Goal: Task Accomplishment & Management: Use online tool/utility

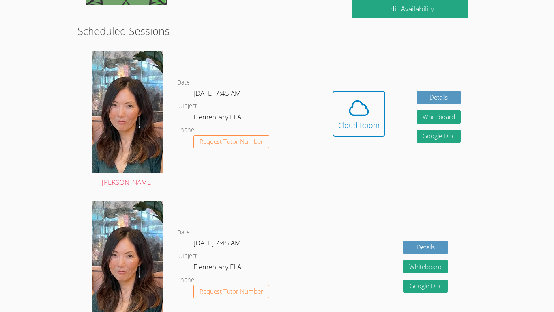
scroll to position [211, 0]
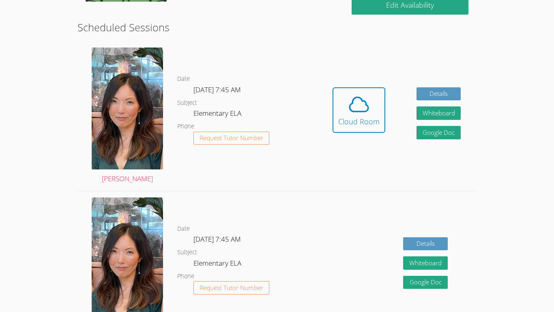
scroll to position [199, 0]
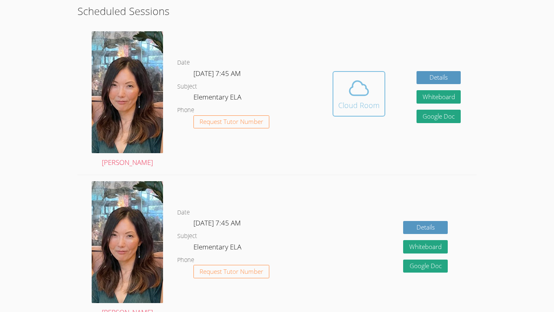
click at [368, 97] on icon at bounding box center [359, 88] width 23 height 23
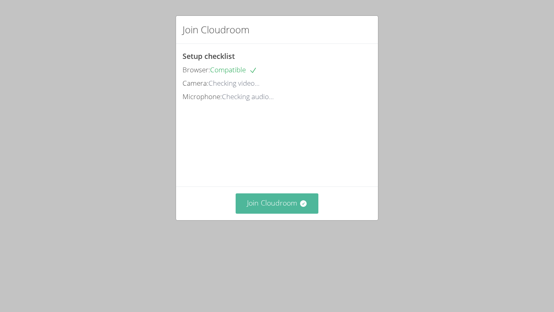
click at [291, 213] on button "Join Cloudroom" at bounding box center [277, 203] width 83 height 20
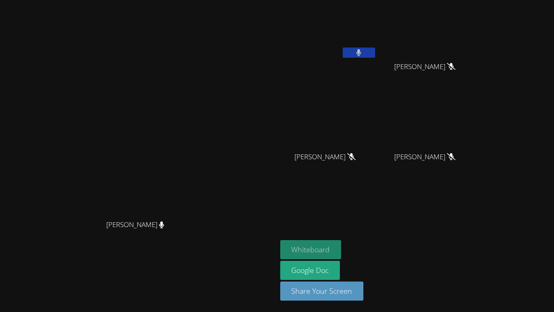
click at [342, 250] on button "Whiteboard" at bounding box center [310, 249] width 61 height 19
click at [363, 53] on icon at bounding box center [359, 52] width 9 height 7
click at [375, 54] on button at bounding box center [359, 52] width 32 height 10
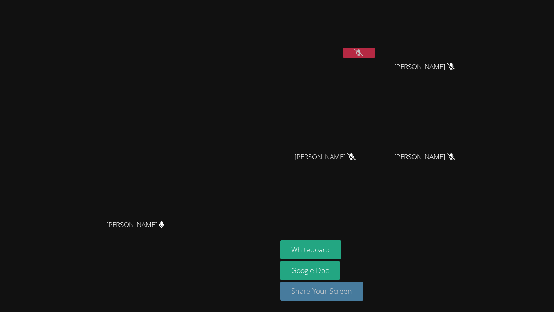
click at [359, 285] on button "Share Your Screen" at bounding box center [322, 290] width 84 height 19
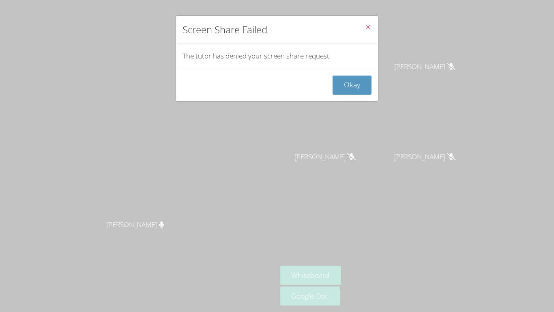
click at [370, 29] on icon "Close" at bounding box center [368, 27] width 7 height 7
click at [368, 27] on icon "Close" at bounding box center [368, 27] width 7 height 7
click at [368, 36] on button "Close" at bounding box center [368, 28] width 20 height 25
click at [367, 26] on icon "Close" at bounding box center [368, 27] width 7 height 7
click at [357, 81] on button "Okay" at bounding box center [352, 84] width 39 height 19
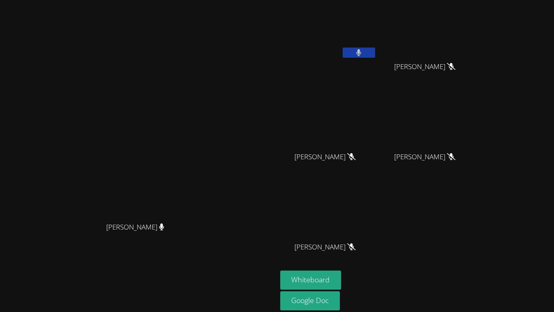
click at [375, 53] on button at bounding box center [359, 52] width 32 height 10
click at [375, 52] on button at bounding box center [359, 52] width 32 height 10
click at [361, 50] on icon at bounding box center [359, 52] width 5 height 7
click at [375, 58] on div at bounding box center [359, 53] width 32 height 12
click at [361, 54] on icon at bounding box center [358, 52] width 5 height 7
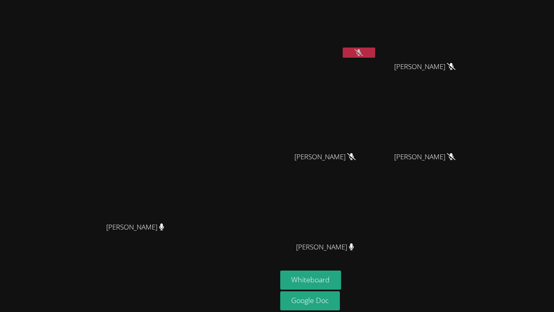
click at [377, 136] on video at bounding box center [328, 120] width 97 height 54
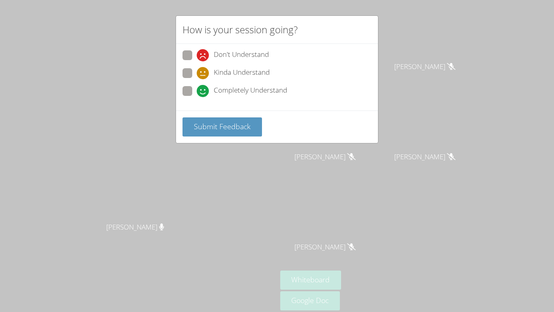
click at [197, 97] on span at bounding box center [197, 97] width 0 height 0
click at [197, 91] on input "Completely Understand" at bounding box center [200, 89] width 7 height 7
radio input "true"
click at [201, 122] on span "Submit Feedback" at bounding box center [222, 126] width 57 height 10
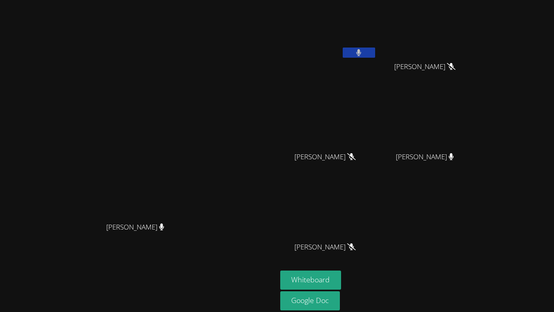
click at [375, 52] on button at bounding box center [359, 52] width 32 height 10
